Goal: Feedback & Contribution: Leave review/rating

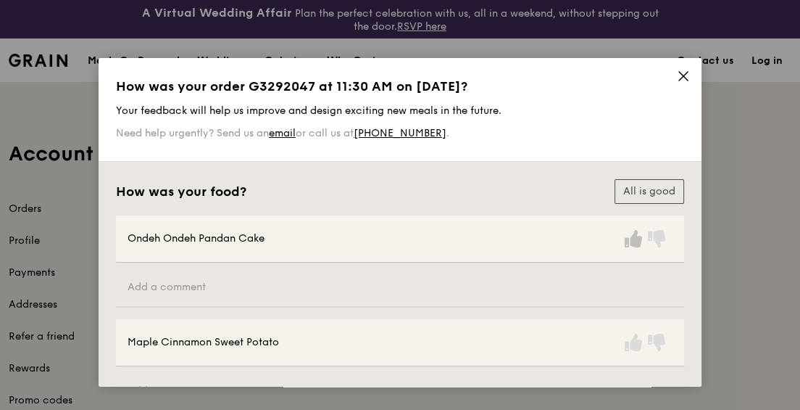
click at [625, 230] on icon at bounding box center [633, 238] width 17 height 17
click at [648, 334] on icon at bounding box center [656, 342] width 17 height 17
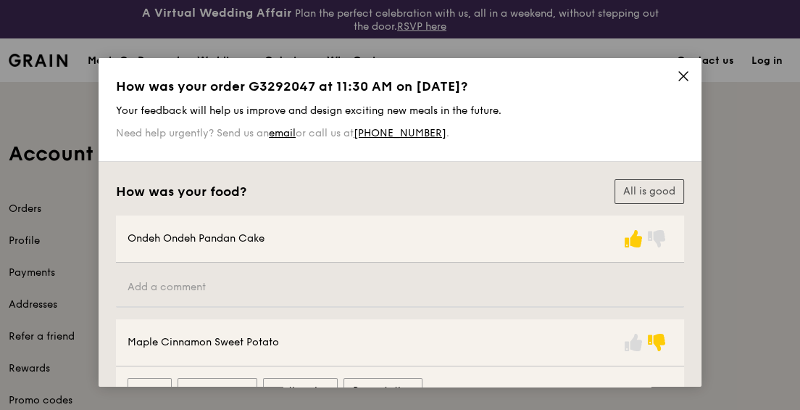
click at [399, 378] on label "Presentation" at bounding box center [383, 390] width 79 height 25
click at [0, 0] on input "Presentation" at bounding box center [0, 0] width 0 height 0
click at [172, 378] on label "Taste" at bounding box center [150, 390] width 44 height 25
click at [0, 0] on input "Taste" at bounding box center [0, 0] width 0 height 0
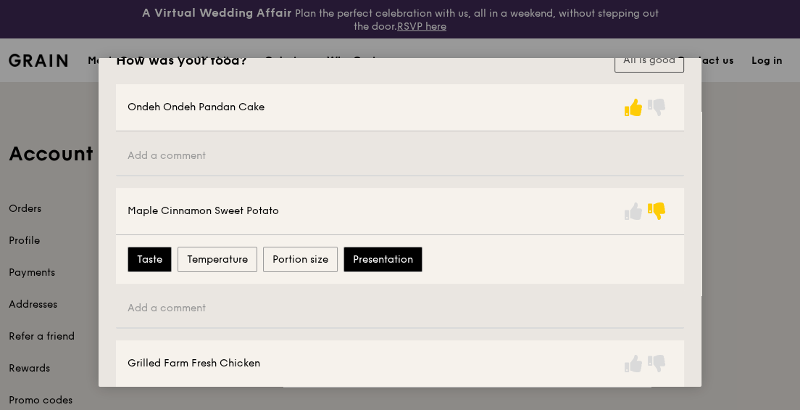
scroll to position [197, 0]
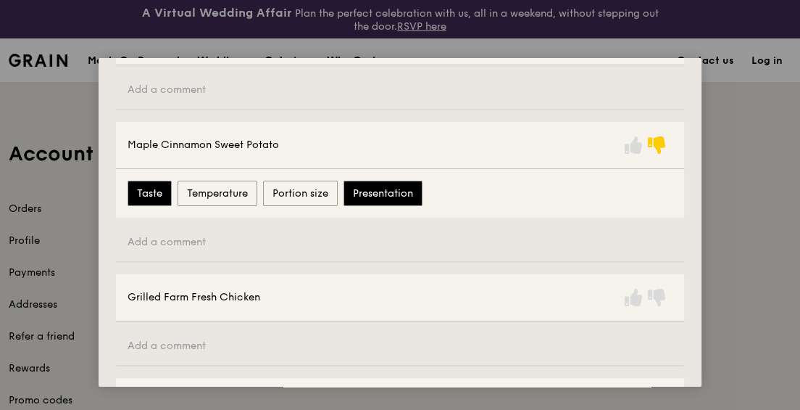
click at [625, 392] on icon at bounding box center [633, 400] width 17 height 17
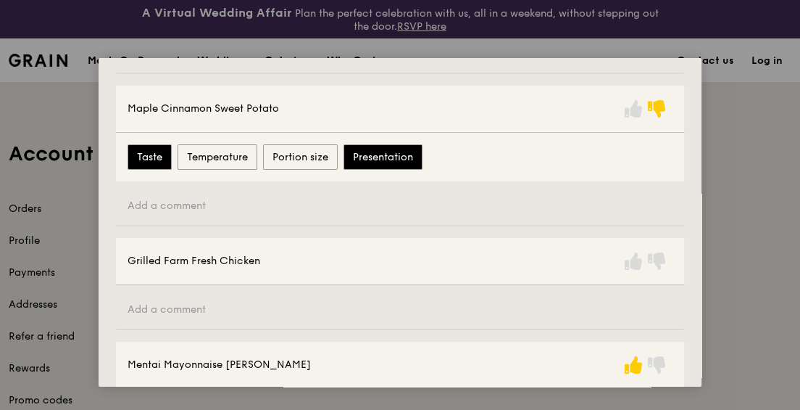
scroll to position [263, 0]
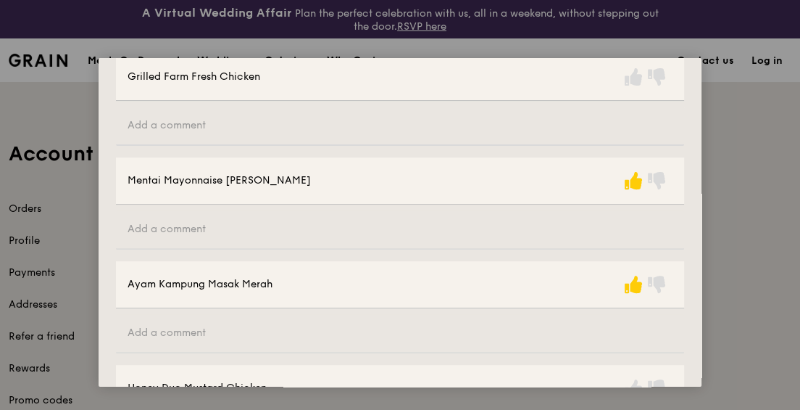
scroll to position [461, 0]
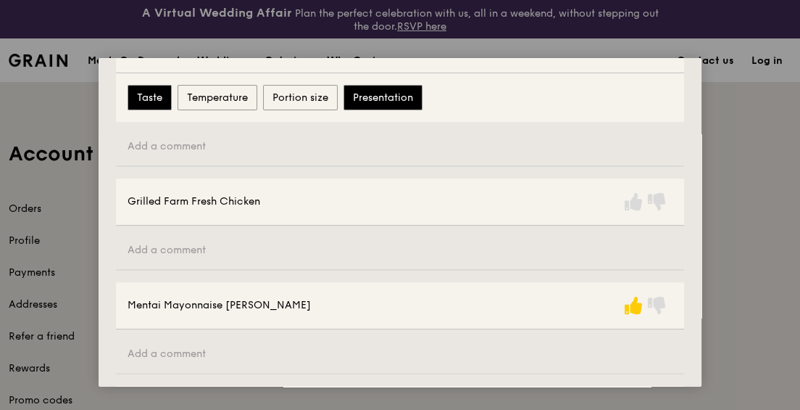
scroll to position [263, 0]
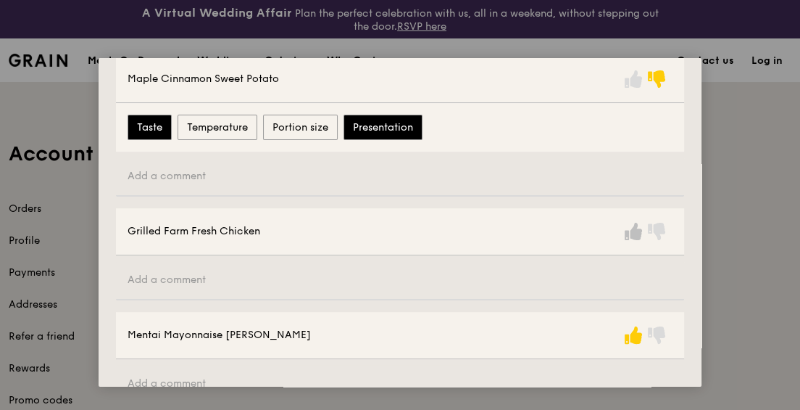
click at [625, 223] on icon at bounding box center [633, 231] width 17 height 17
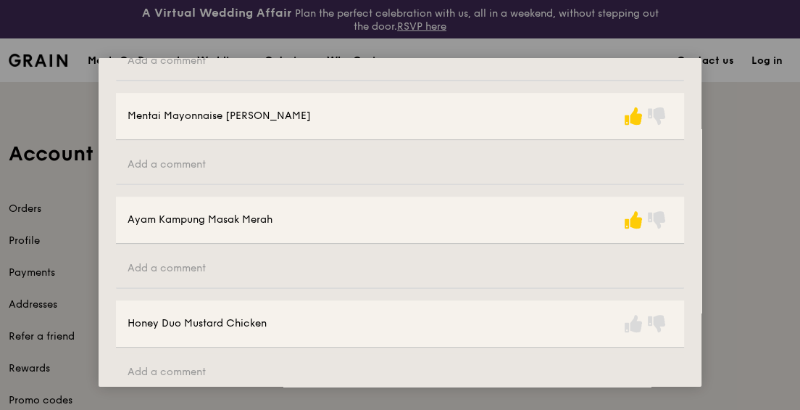
scroll to position [527, 0]
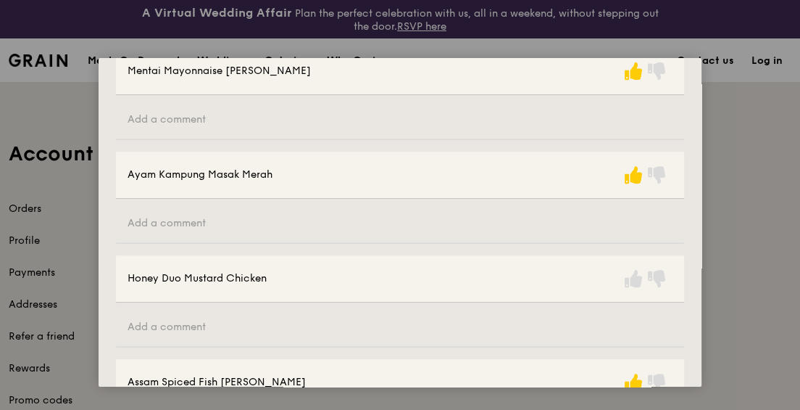
drag, startPoint x: 587, startPoint y: 124, endPoint x: 559, endPoint y: 145, distance: 35.2
click at [625, 270] on icon at bounding box center [633, 278] width 17 height 17
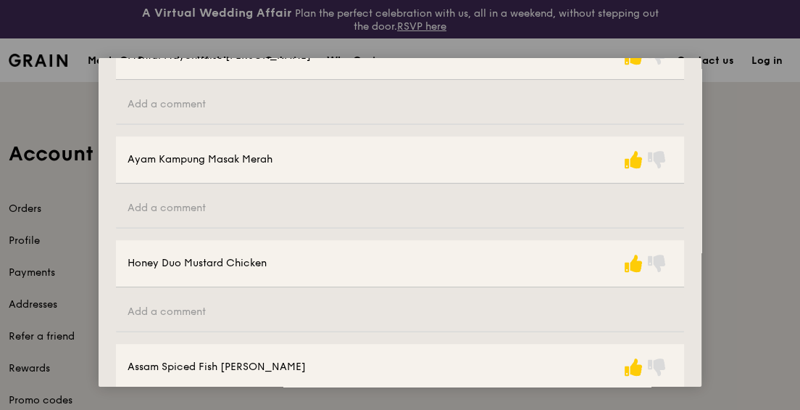
scroll to position [569, 0]
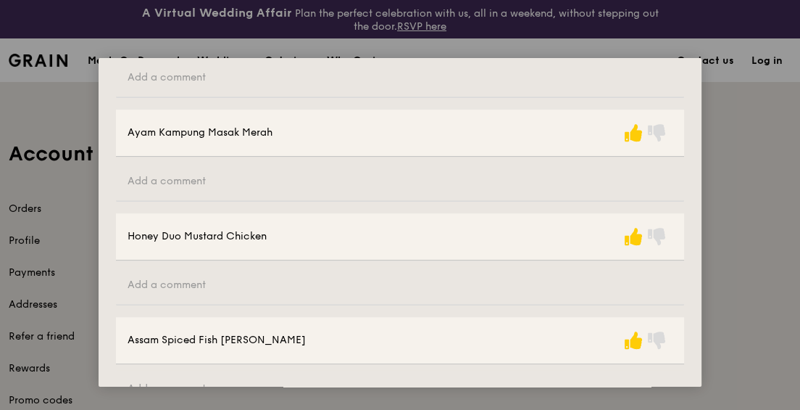
type input "N"
type input "G"
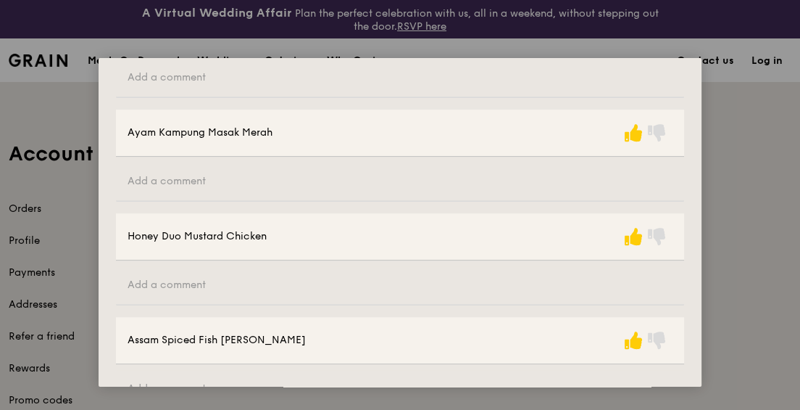
drag, startPoint x: 616, startPoint y: 318, endPoint x: 584, endPoint y: 317, distance: 31.9
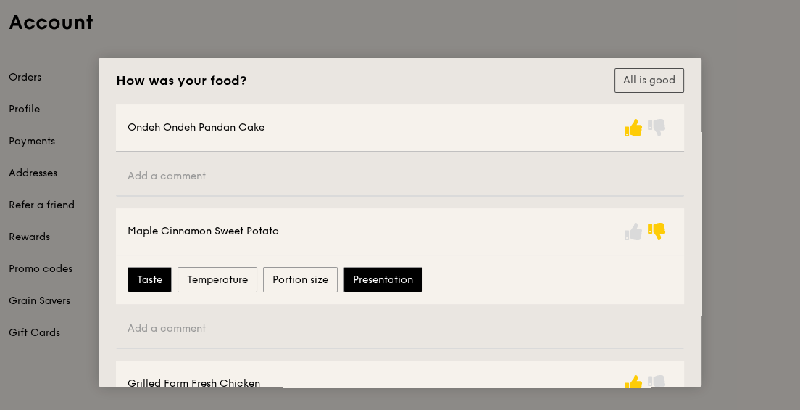
scroll to position [131, 0]
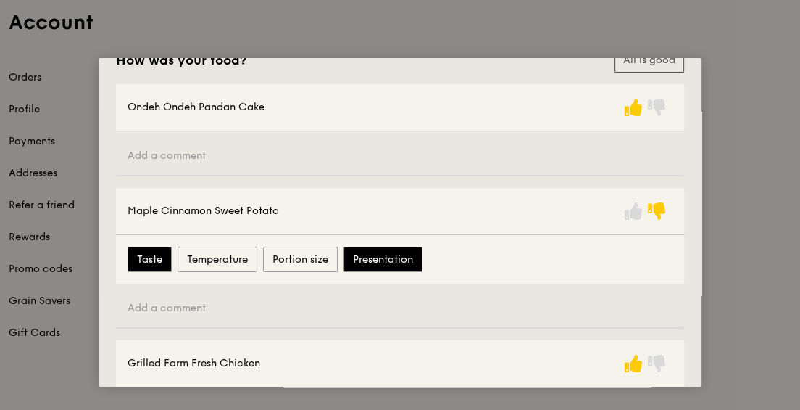
type input "Got the bundle for a lunch meeting and all enjoyed their meal - generous portio…"
click at [406, 247] on label "Presentation" at bounding box center [383, 259] width 79 height 25
click at [0, 0] on input "Presentation" at bounding box center [0, 0] width 0 height 0
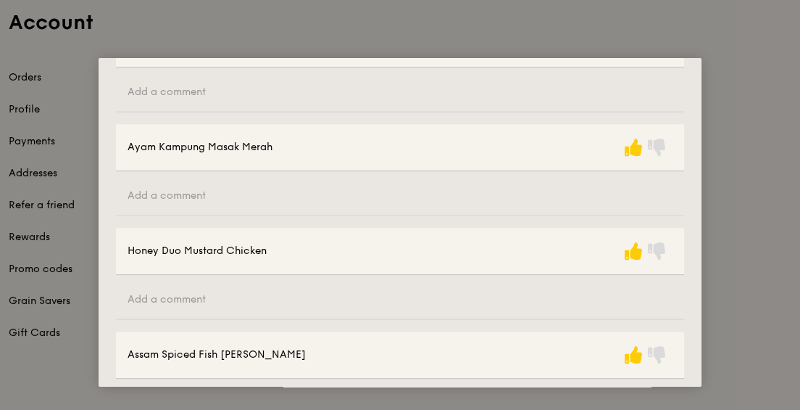
scroll to position [569, 0]
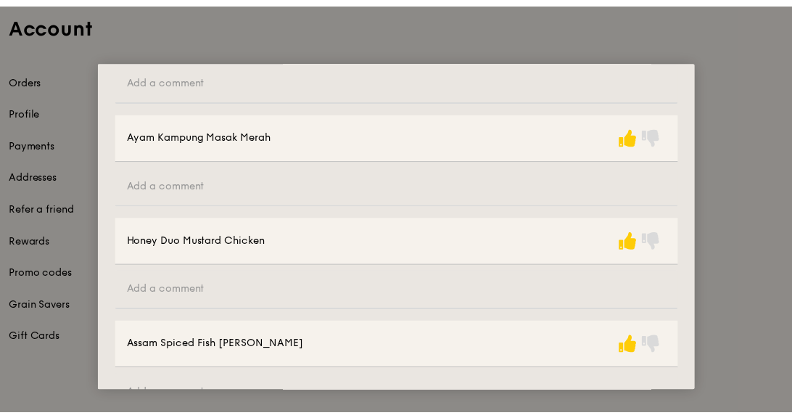
scroll to position [0, 0]
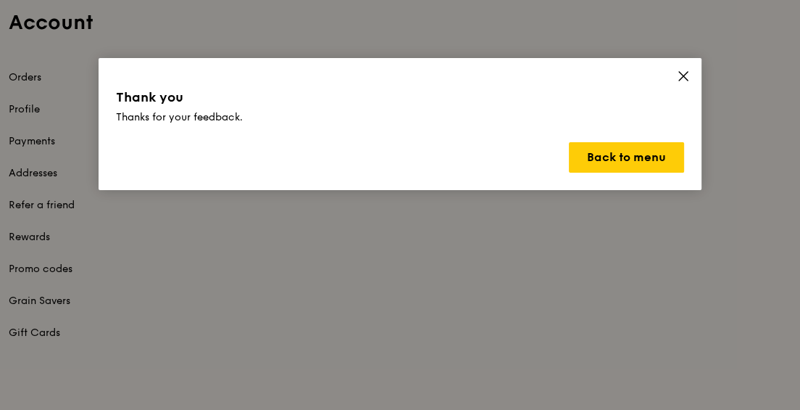
drag, startPoint x: 620, startPoint y: 63, endPoint x: 598, endPoint y: 54, distance: 23.4
click at [614, 62] on div "Thank you Thanks for your feedback. Back to menu" at bounding box center [400, 124] width 603 height 132
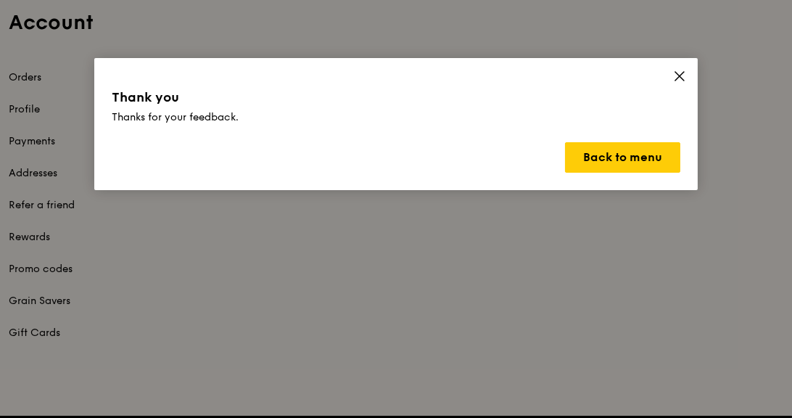
click at [673, 70] on icon at bounding box center [679, 76] width 13 height 13
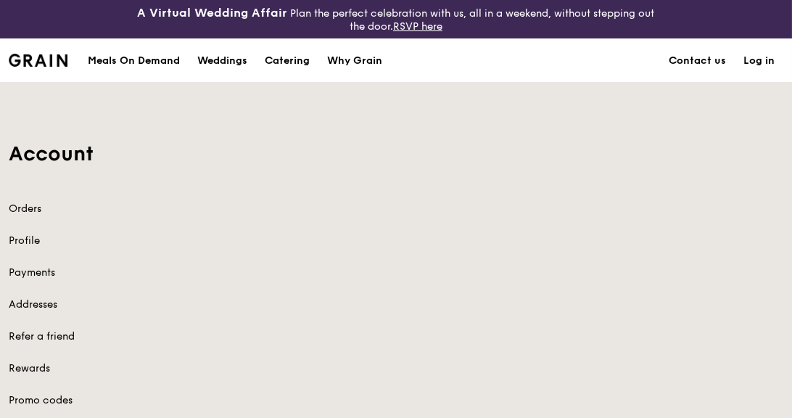
click at [180, 41] on div "Meals On Demand" at bounding box center [134, 61] width 92 height 44
